Goal: Transaction & Acquisition: Download file/media

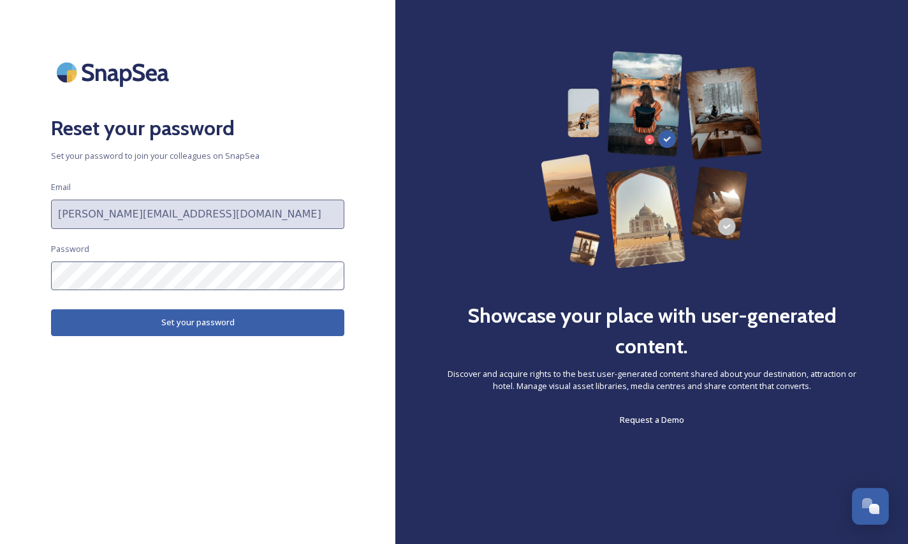
click at [166, 316] on button "Set your password" at bounding box center [197, 322] width 293 height 26
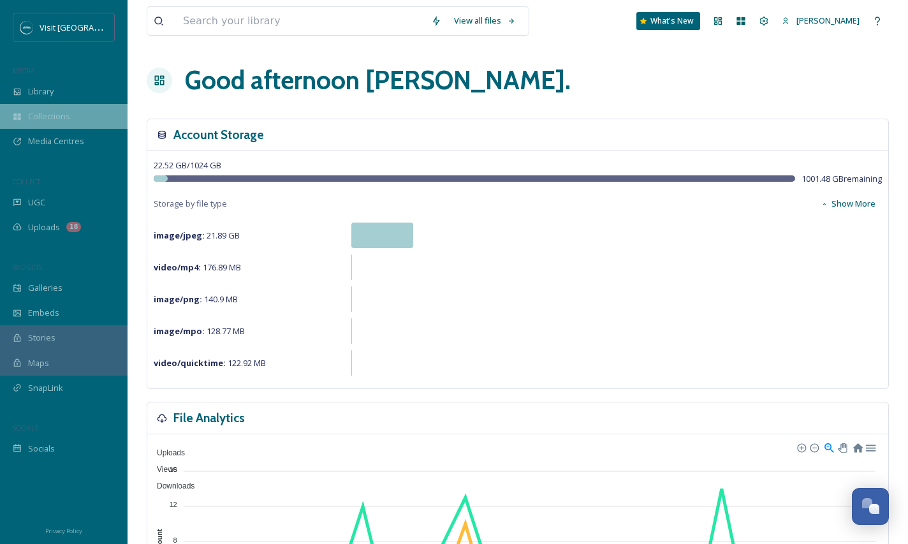
click at [52, 119] on span "Collections" at bounding box center [49, 116] width 42 height 12
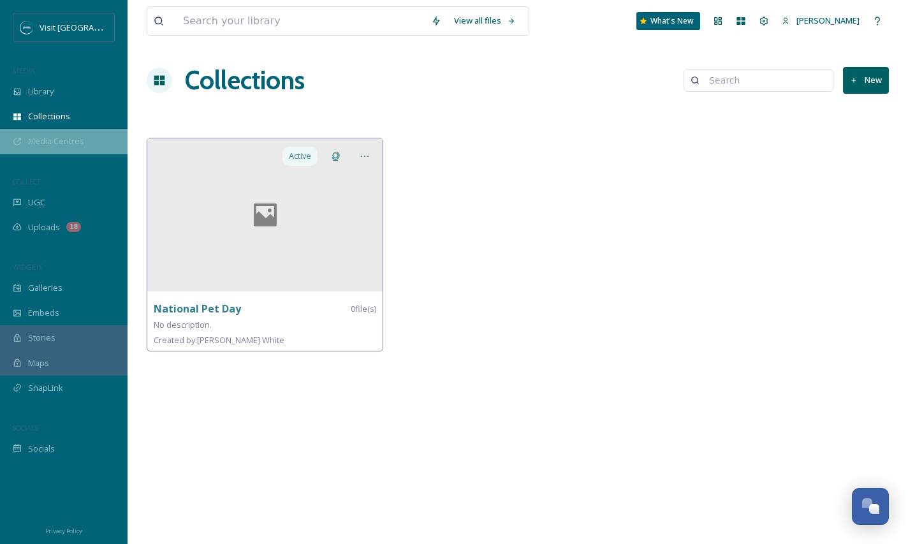
click at [68, 138] on span "Media Centres" at bounding box center [56, 141] width 56 height 12
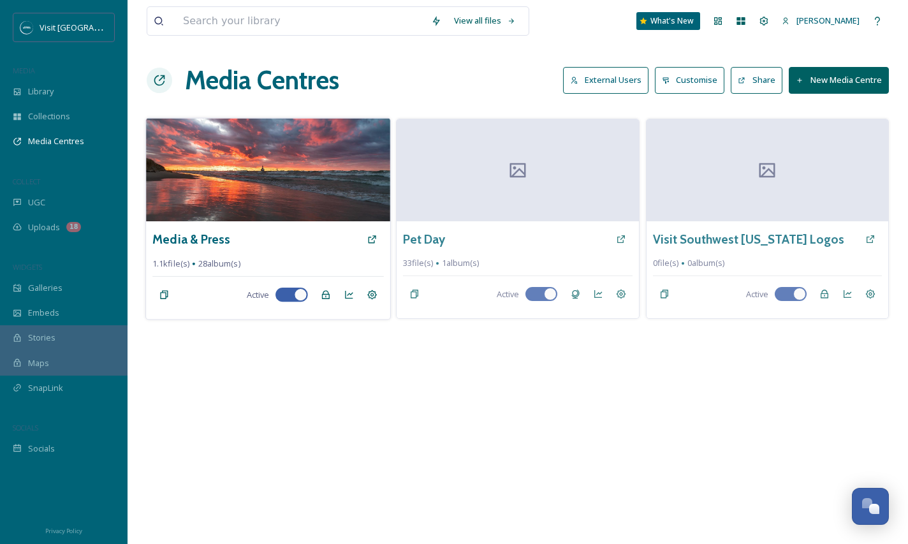
click at [195, 171] on img at bounding box center [268, 169] width 244 height 103
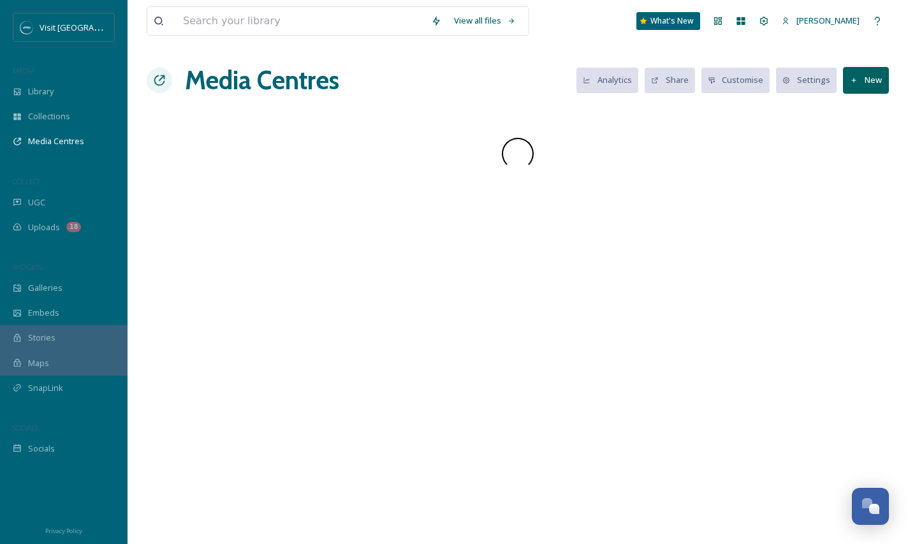
click at [195, 171] on div "View all files What's New [PERSON_NAME] Media Centres Analytics Share Customise…" at bounding box center [518, 272] width 781 height 544
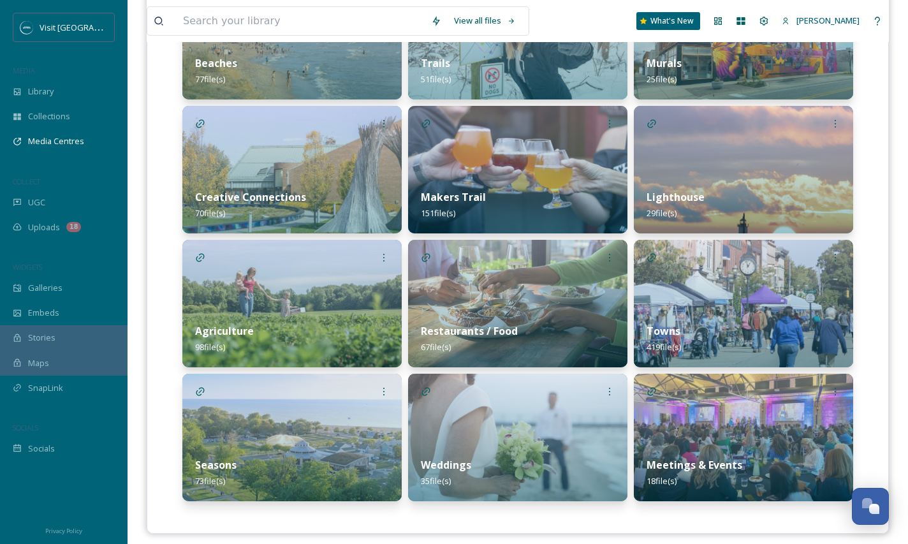
scroll to position [411, 0]
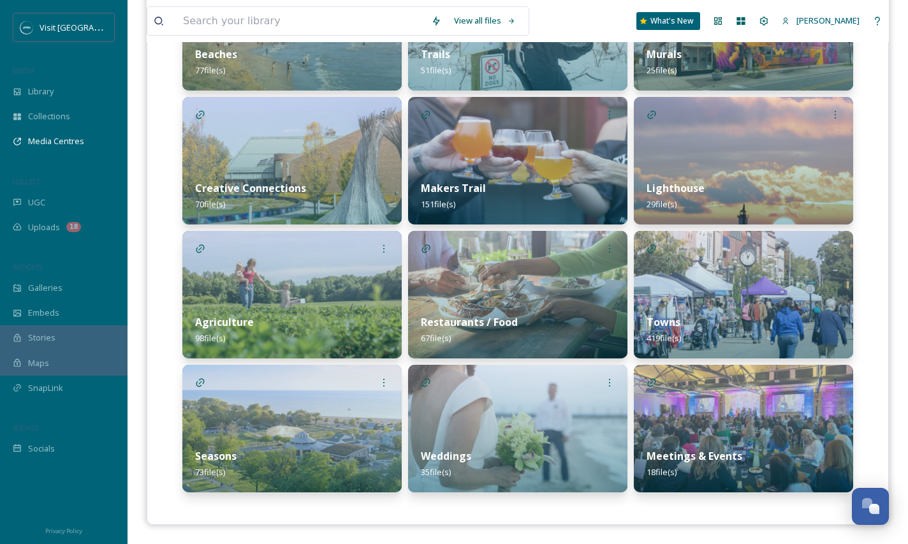
click at [718, 309] on div "Towns 419 file(s)" at bounding box center [743, 330] width 219 height 57
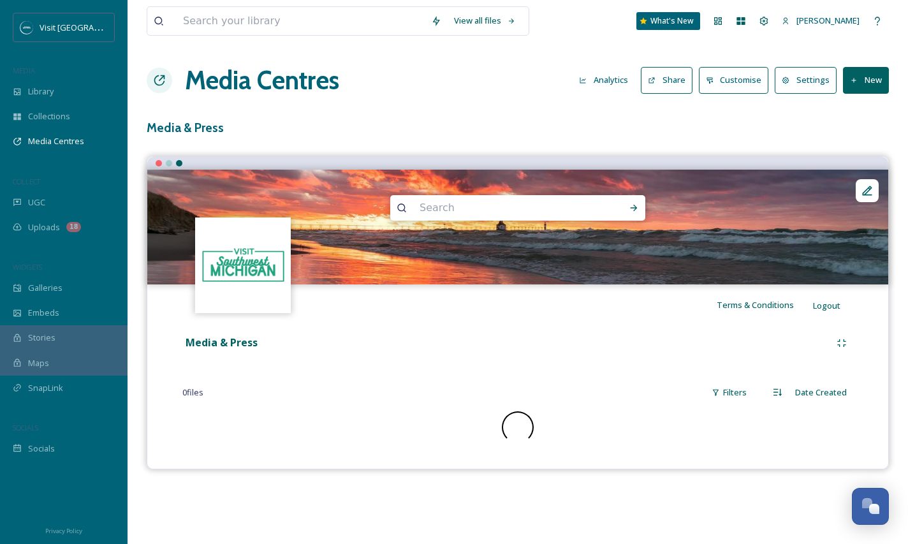
click at [718, 309] on span "Terms & Conditions" at bounding box center [755, 304] width 77 height 11
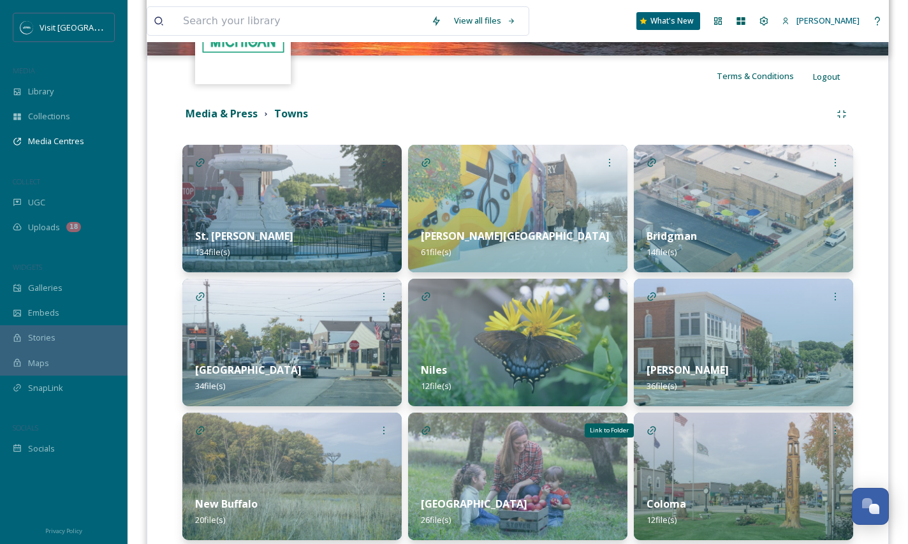
scroll to position [230, 0]
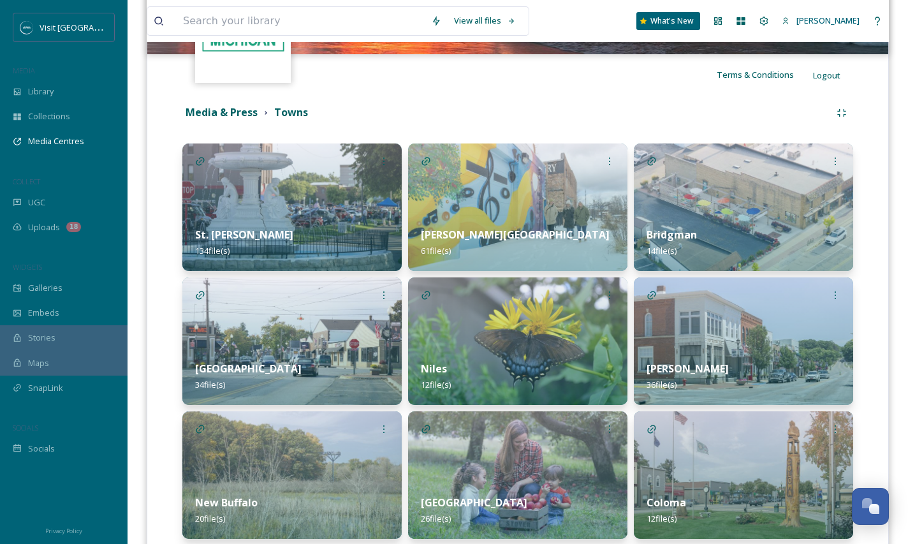
click at [730, 205] on img at bounding box center [743, 207] width 219 height 128
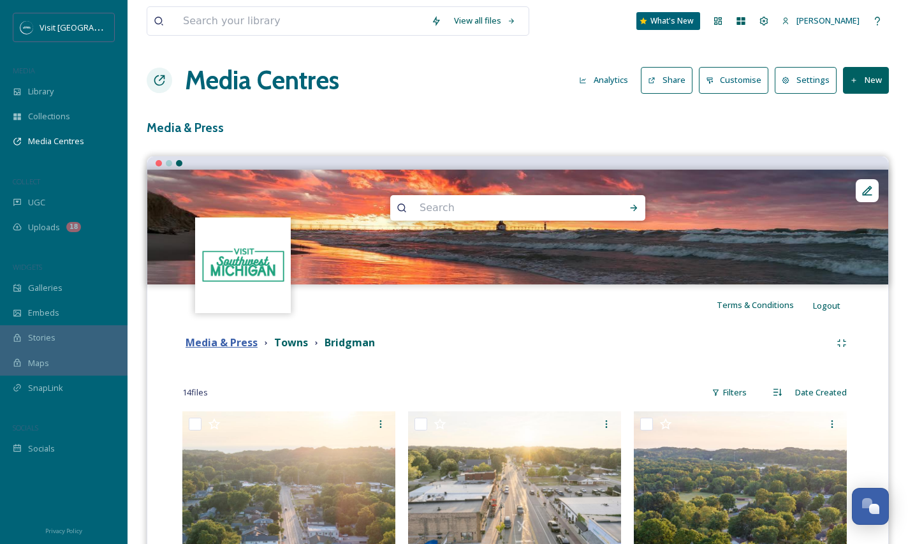
click at [241, 339] on strong "Media & Press" at bounding box center [222, 342] width 72 height 14
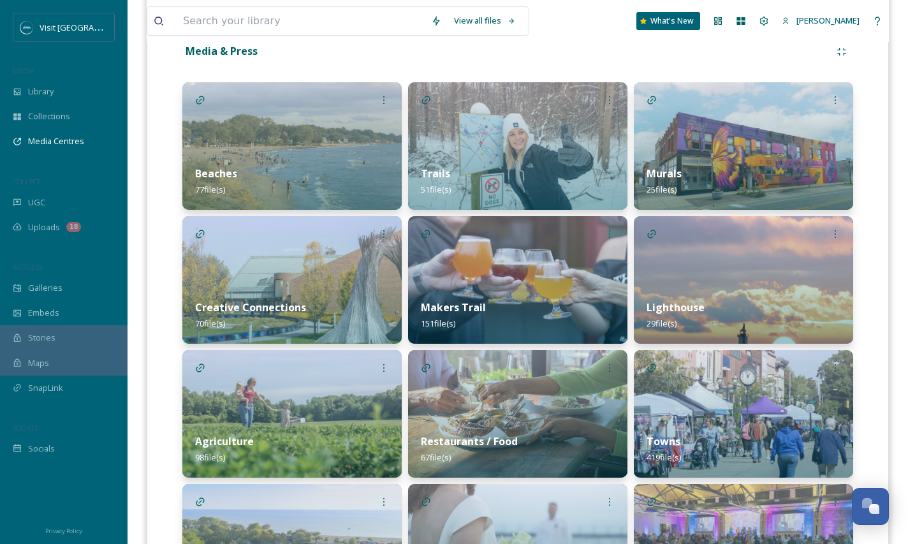
scroll to position [327, 0]
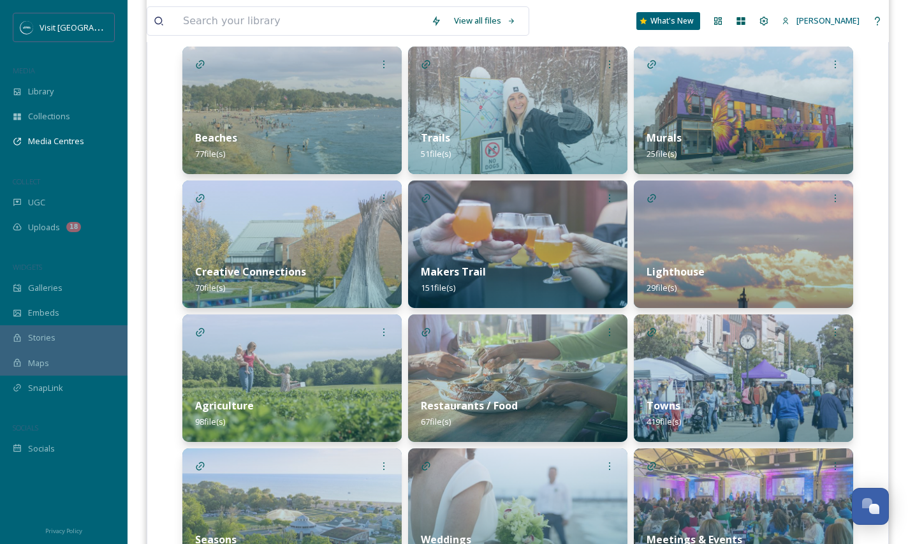
click at [331, 137] on div "Beaches 77 file(s)" at bounding box center [291, 145] width 219 height 57
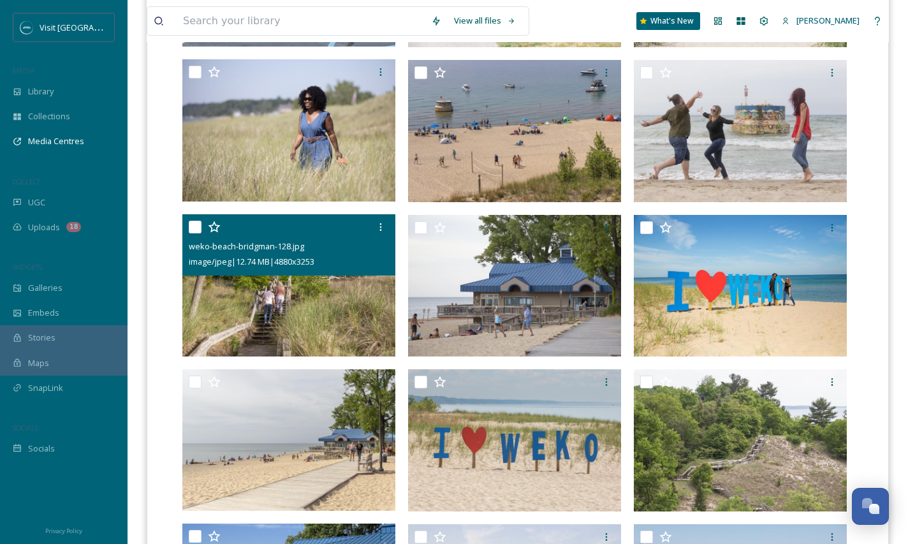
scroll to position [1935, 0]
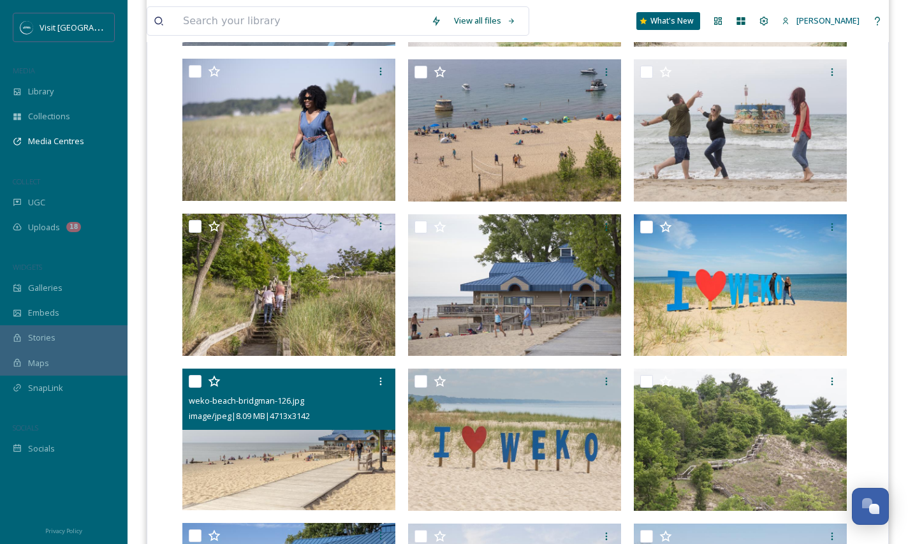
click at [316, 427] on div "weko-beach-bridgman-126.jpg image/jpeg | 8.09 MB | 4713 x 3142" at bounding box center [288, 399] width 213 height 61
click at [320, 468] on img at bounding box center [288, 440] width 213 height 142
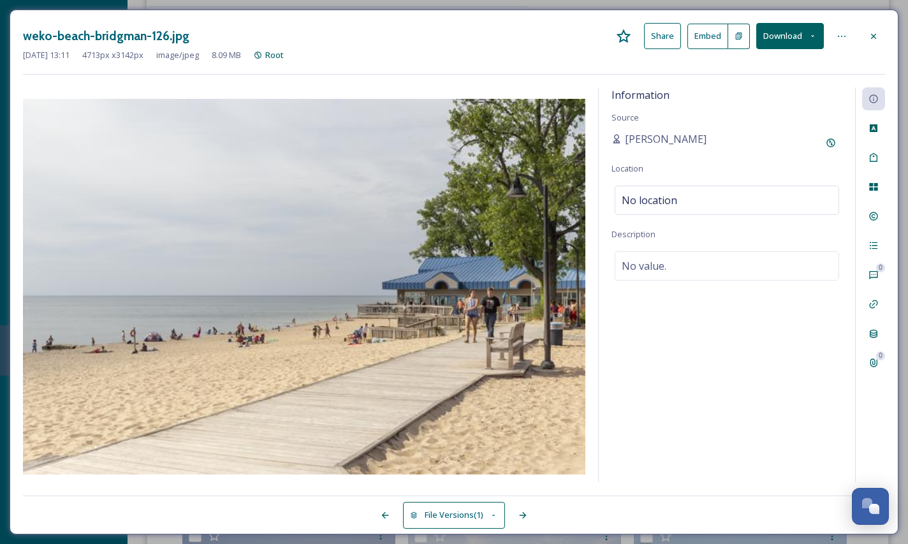
click at [788, 33] on button "Download" at bounding box center [790, 36] width 68 height 26
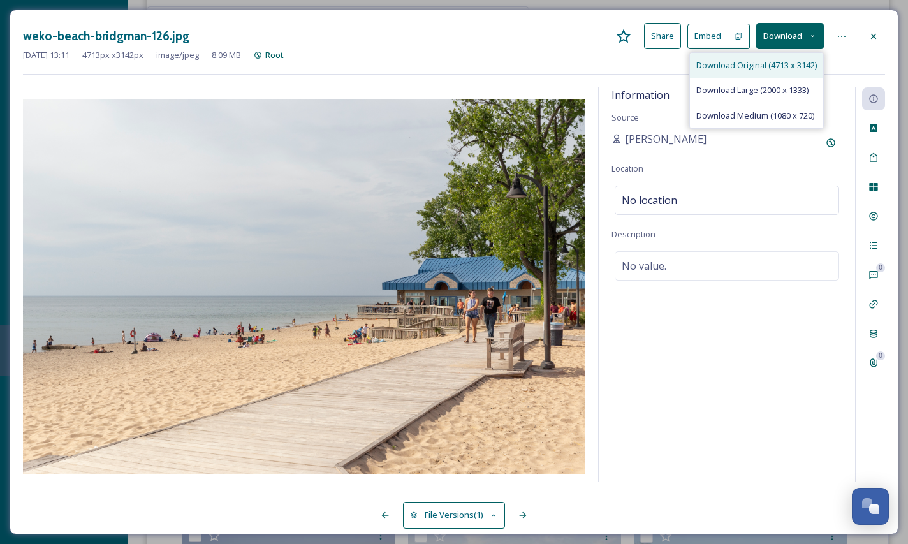
click at [751, 62] on span "Download Original (4713 x 3142)" at bounding box center [756, 65] width 121 height 12
